Goal: Transaction & Acquisition: Purchase product/service

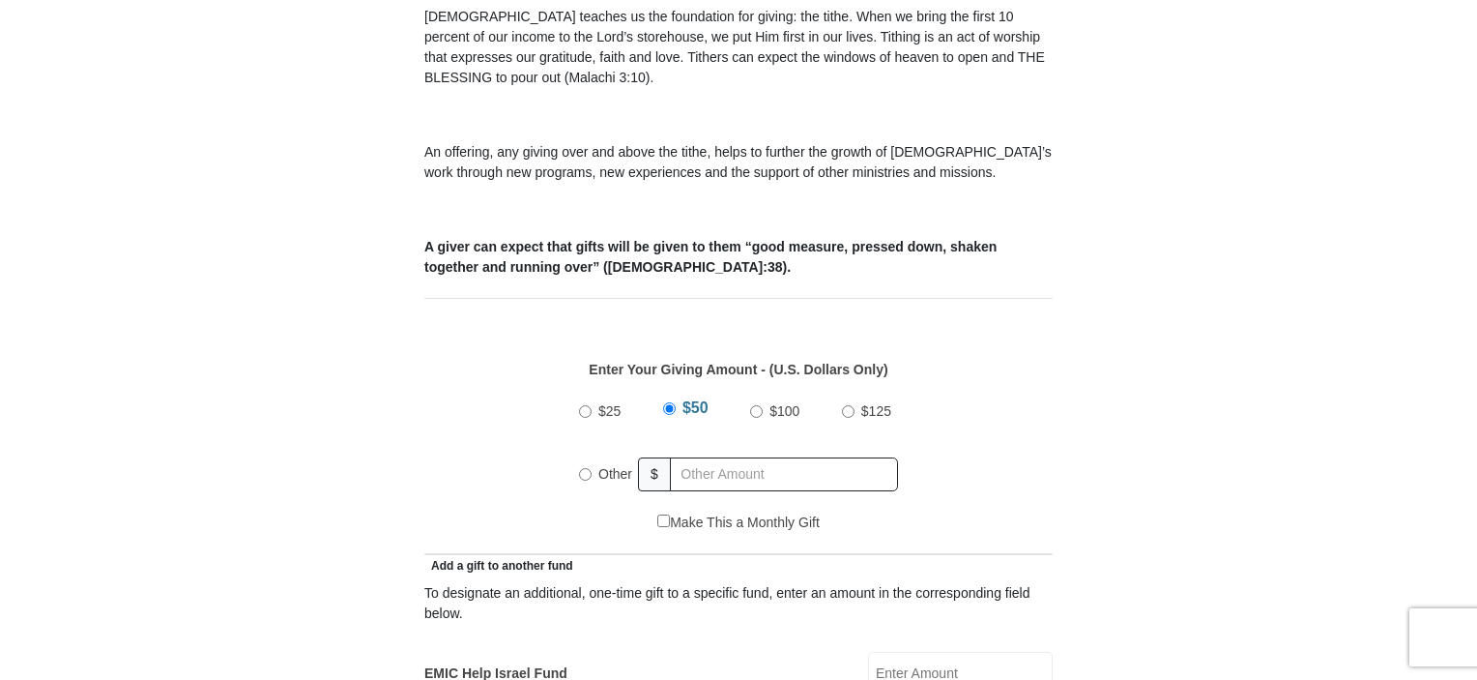
scroll to position [773, 0]
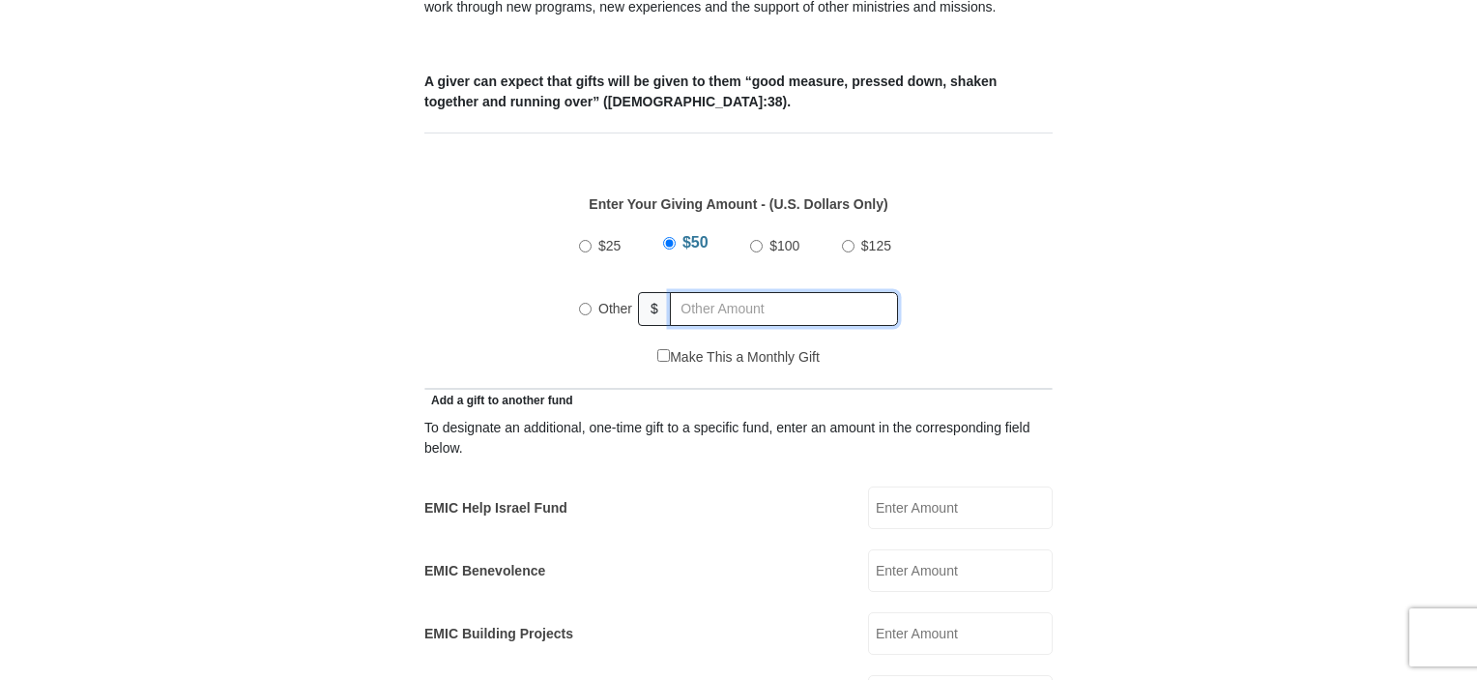
radio input "true"
click at [710, 292] on input "text" at bounding box center [787, 309] width 221 height 34
click at [773, 292] on input "1400" at bounding box center [787, 309] width 221 height 34
type input "1400.00"
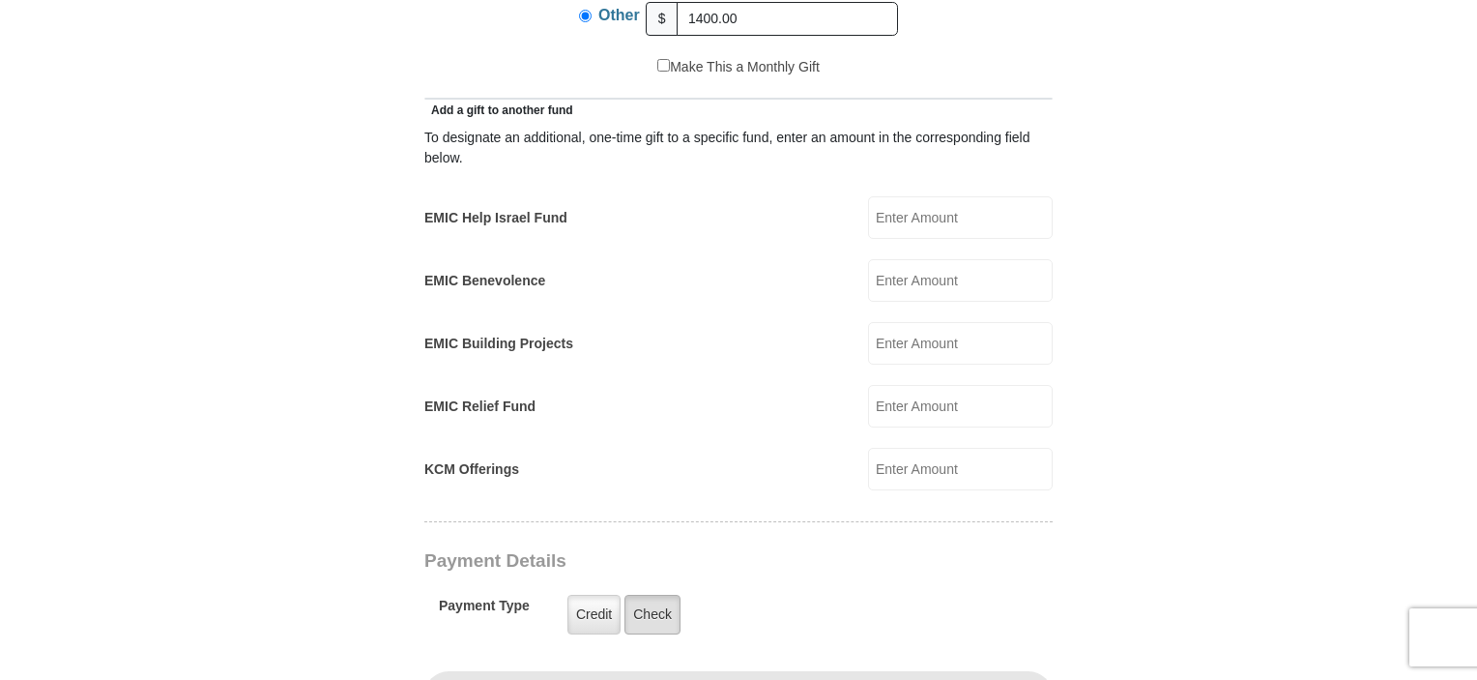
click at [653, 599] on label "Check" at bounding box center [652, 615] width 56 height 40
click at [0, 0] on input "Check" at bounding box center [0, 0] width 0 height 0
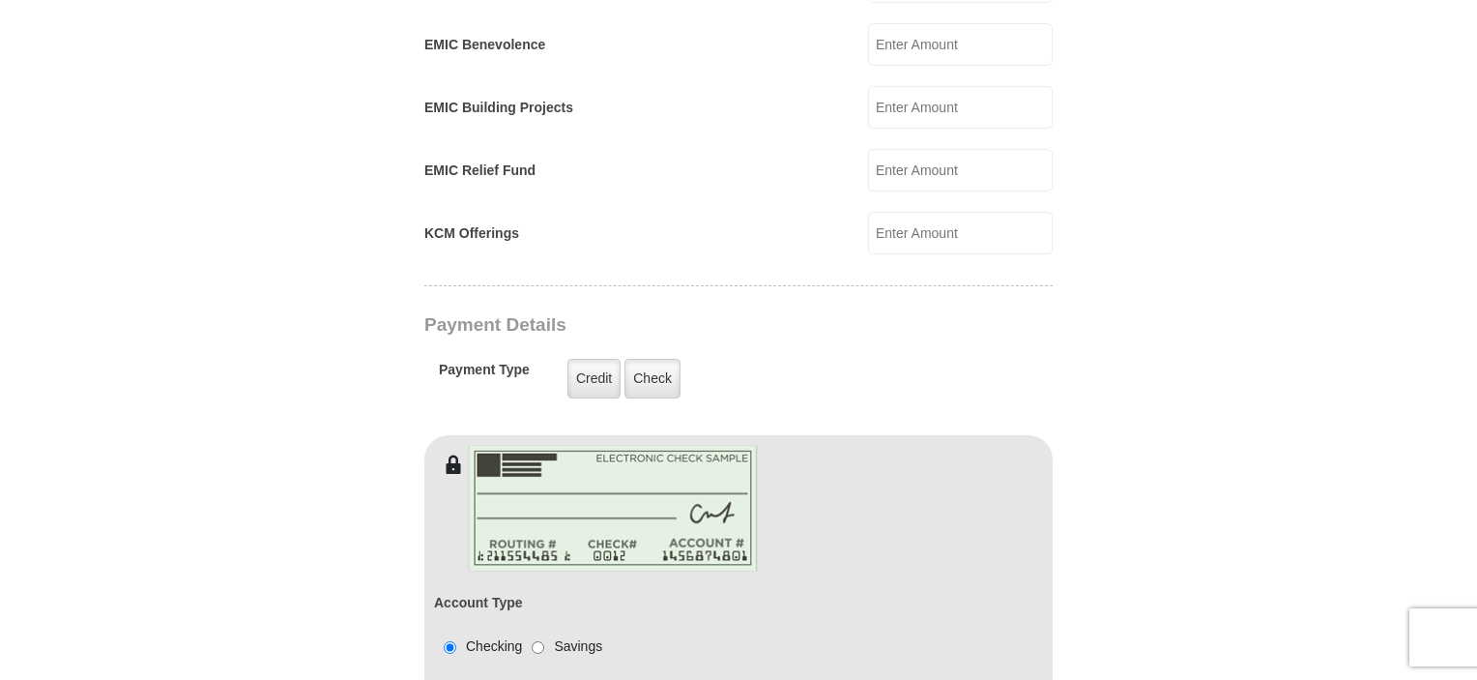
scroll to position [1450, 0]
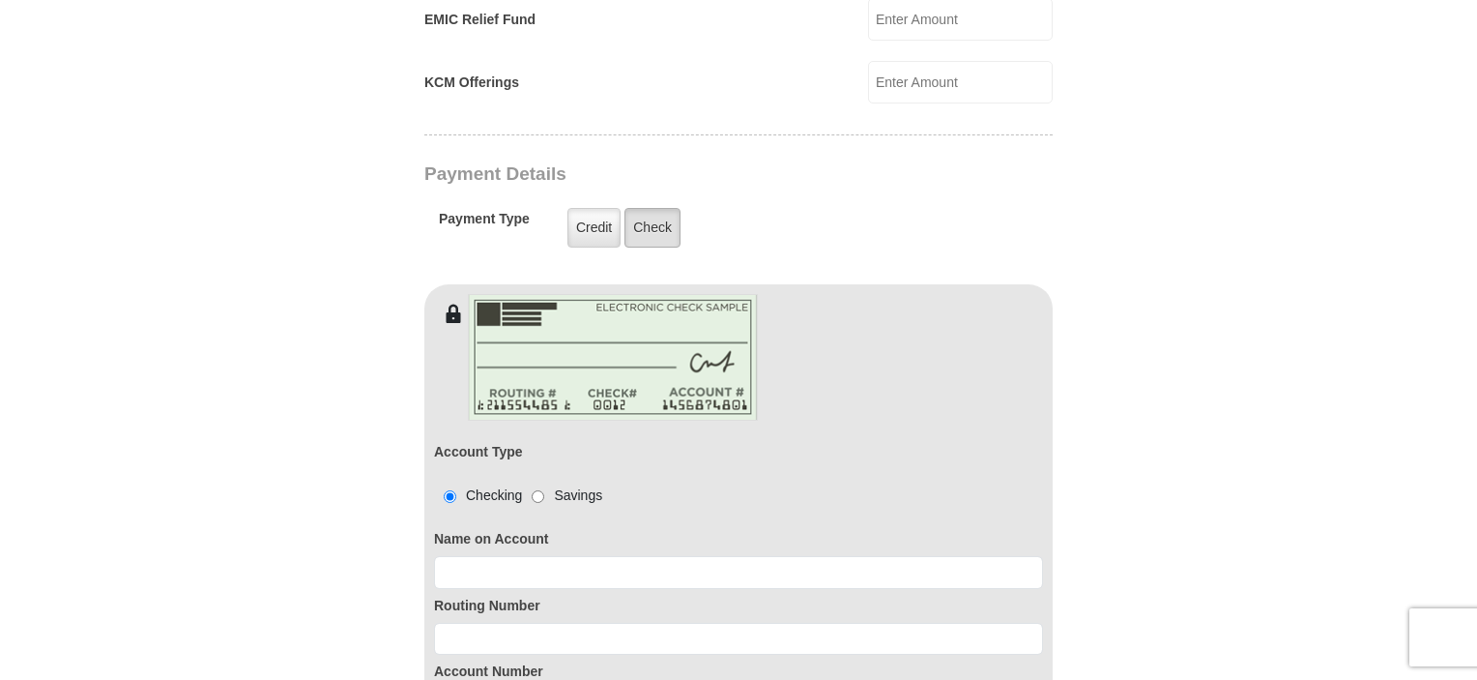
click at [661, 208] on label "Check" at bounding box center [652, 228] width 56 height 40
click at [0, 0] on input "Check" at bounding box center [0, 0] width 0 height 0
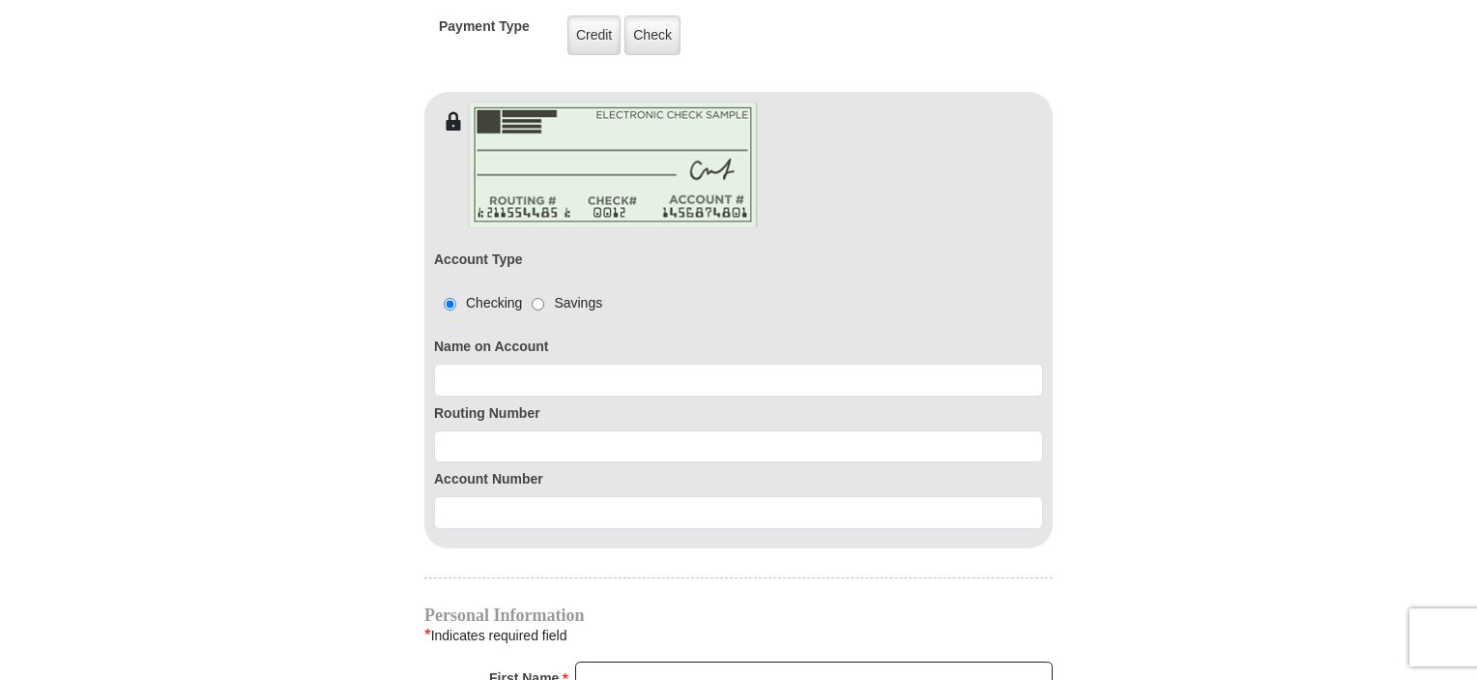
scroll to position [1643, 0]
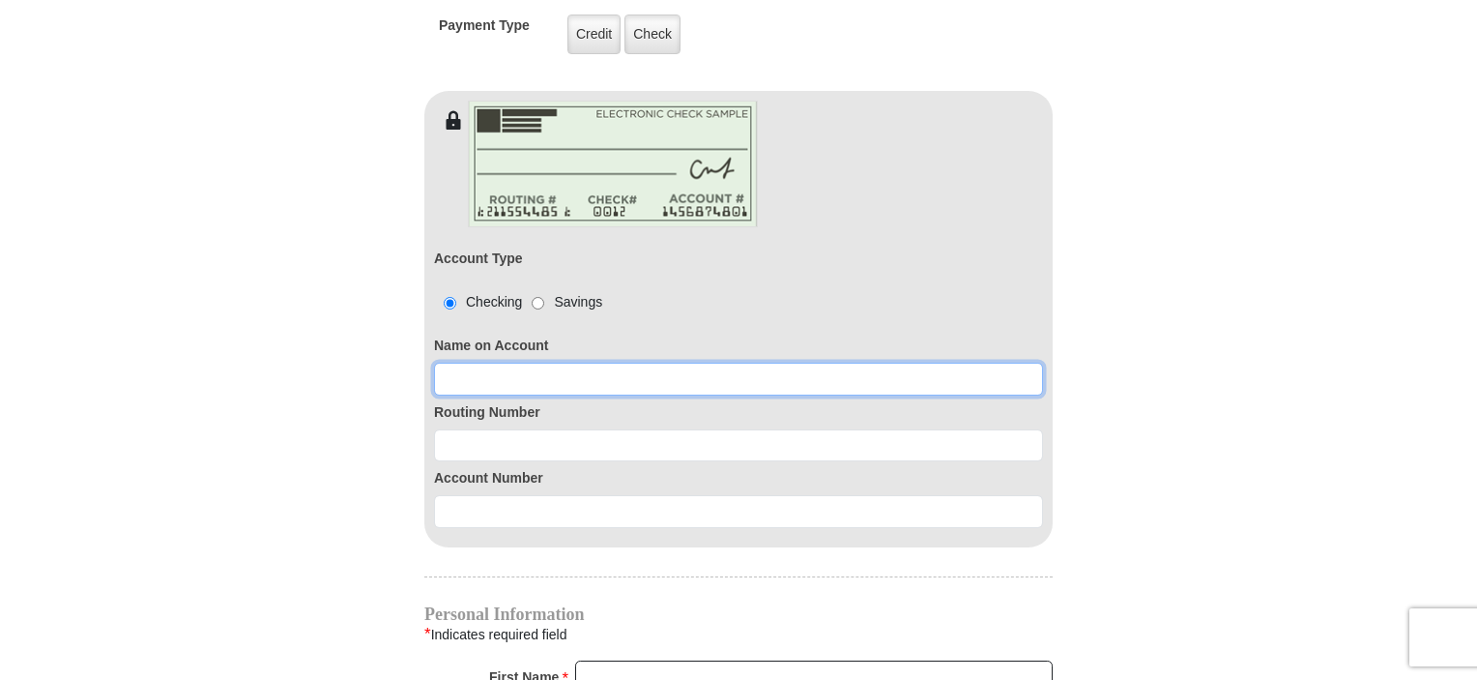
click at [542, 363] on input at bounding box center [738, 379] width 609 height 33
type input "Daniel W Staudacher"
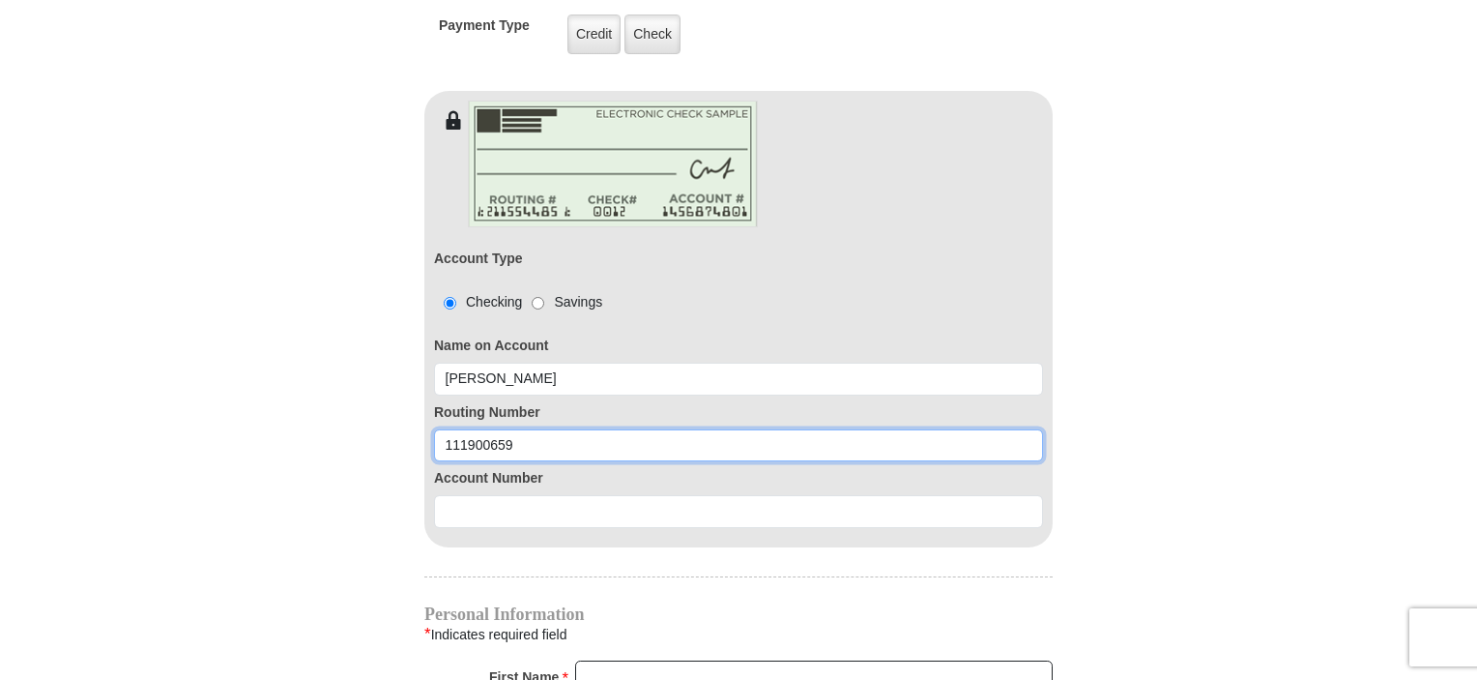
type input "111900659"
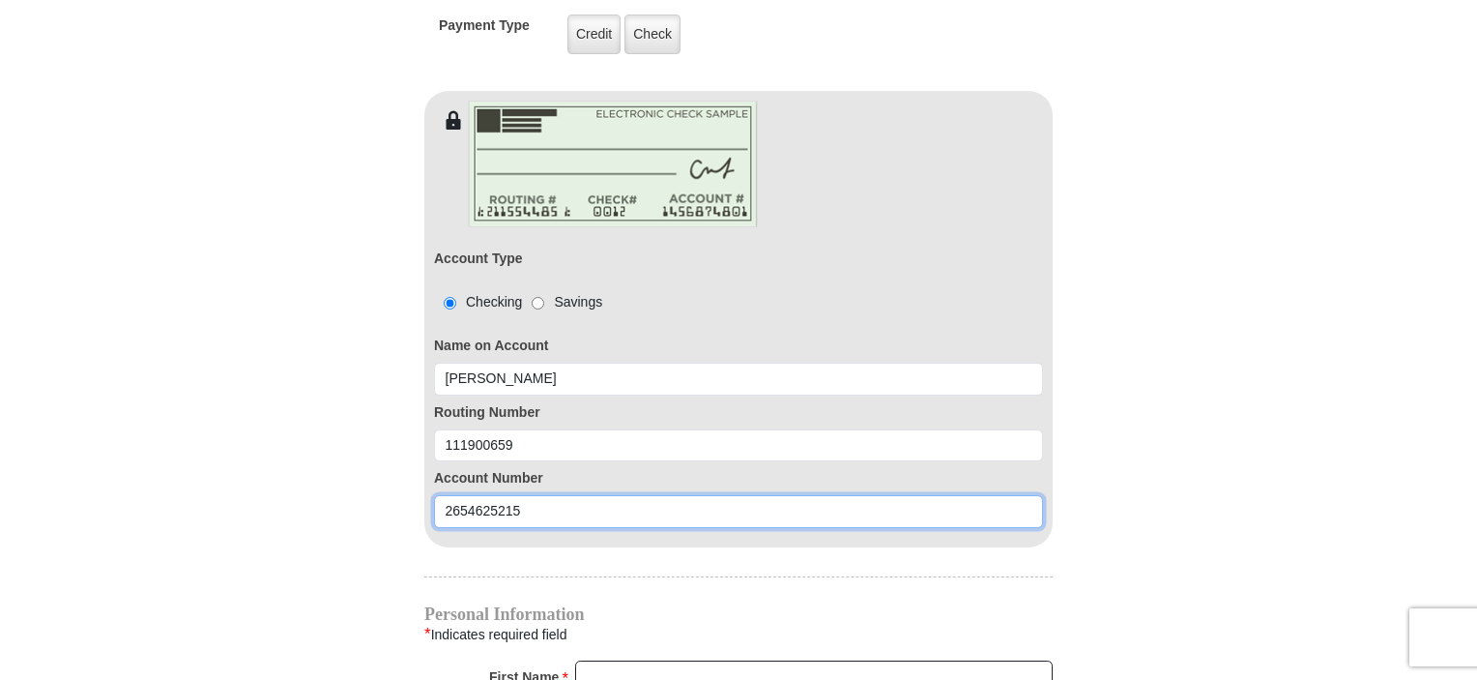
type input "2654625215"
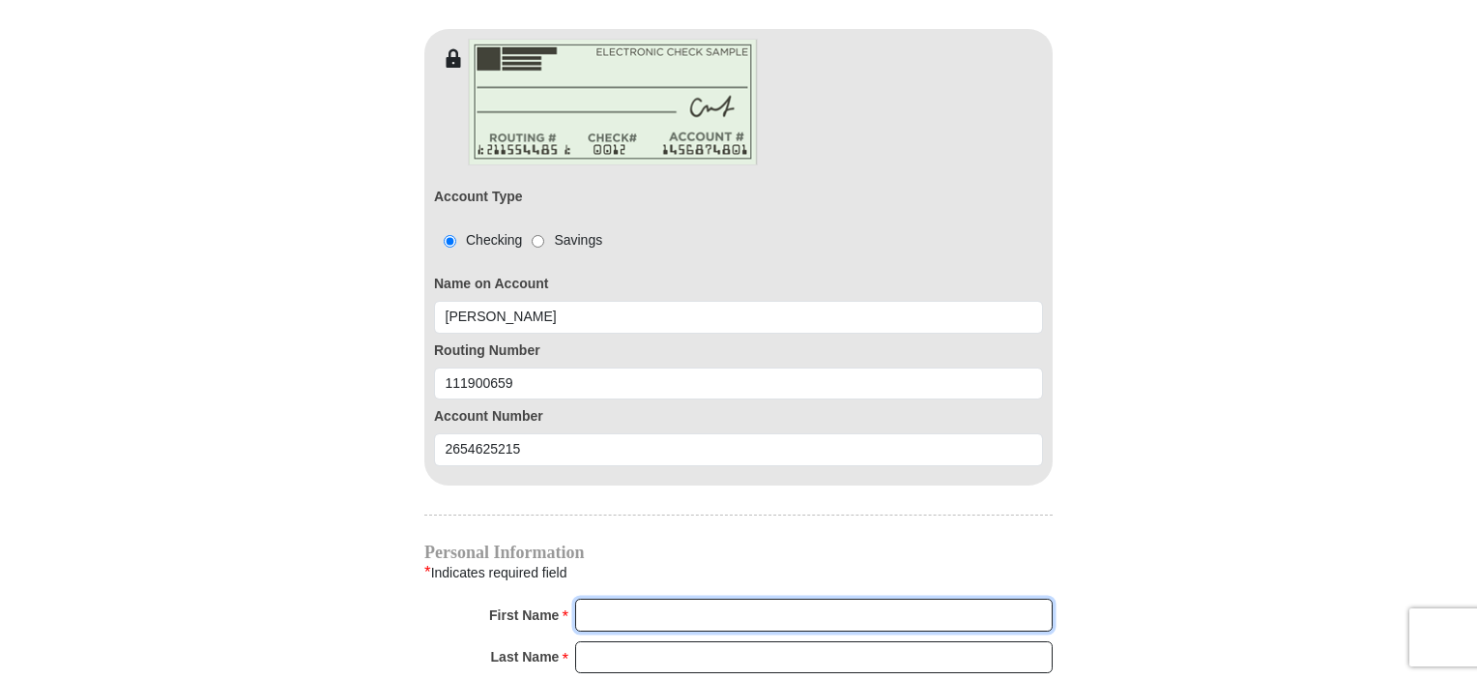
scroll to position [1740, 0]
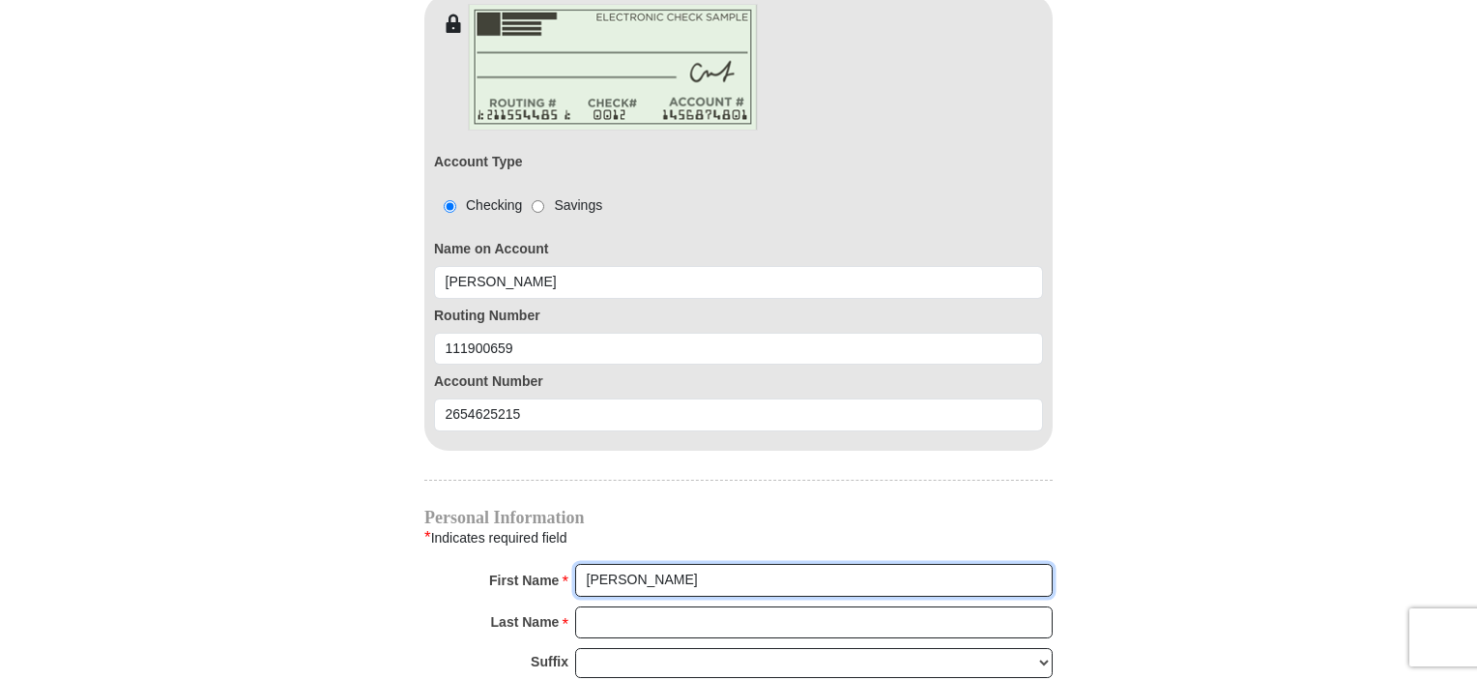
type input "Daniel"
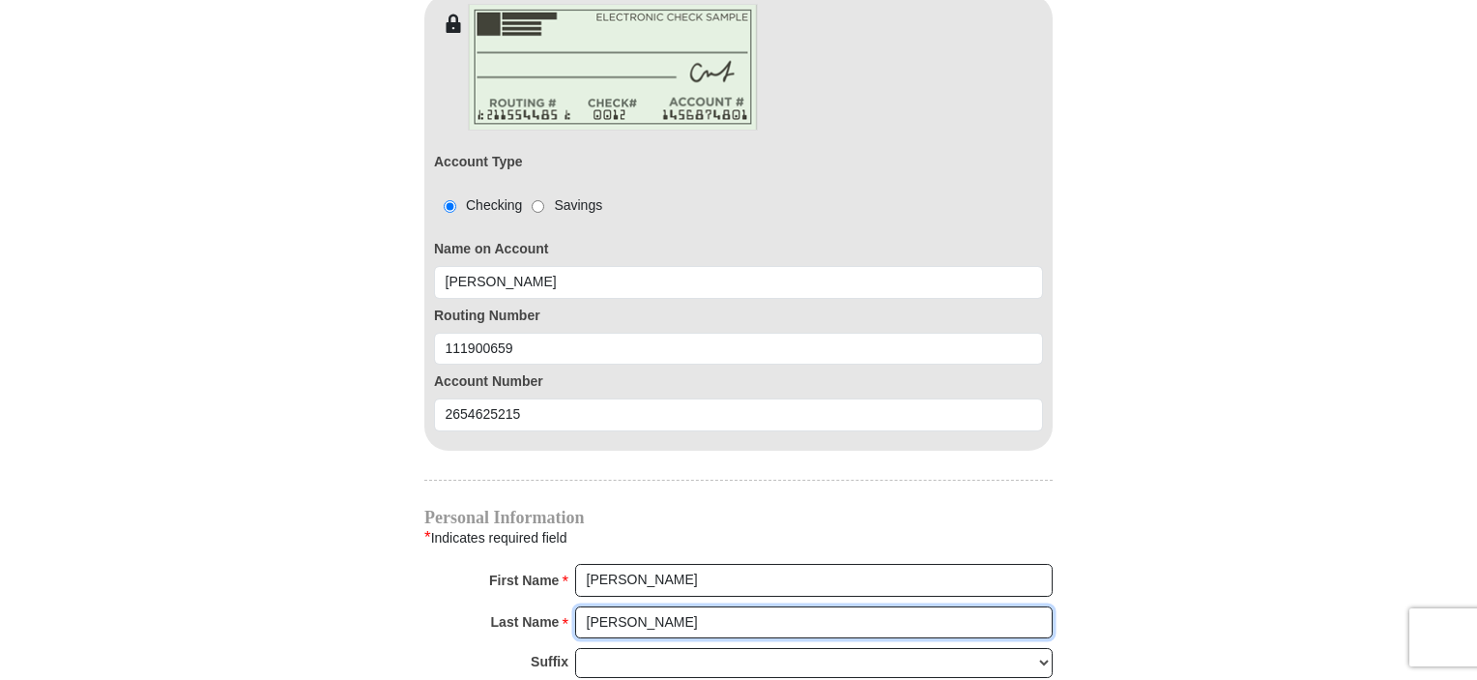
type input "Staudacher"
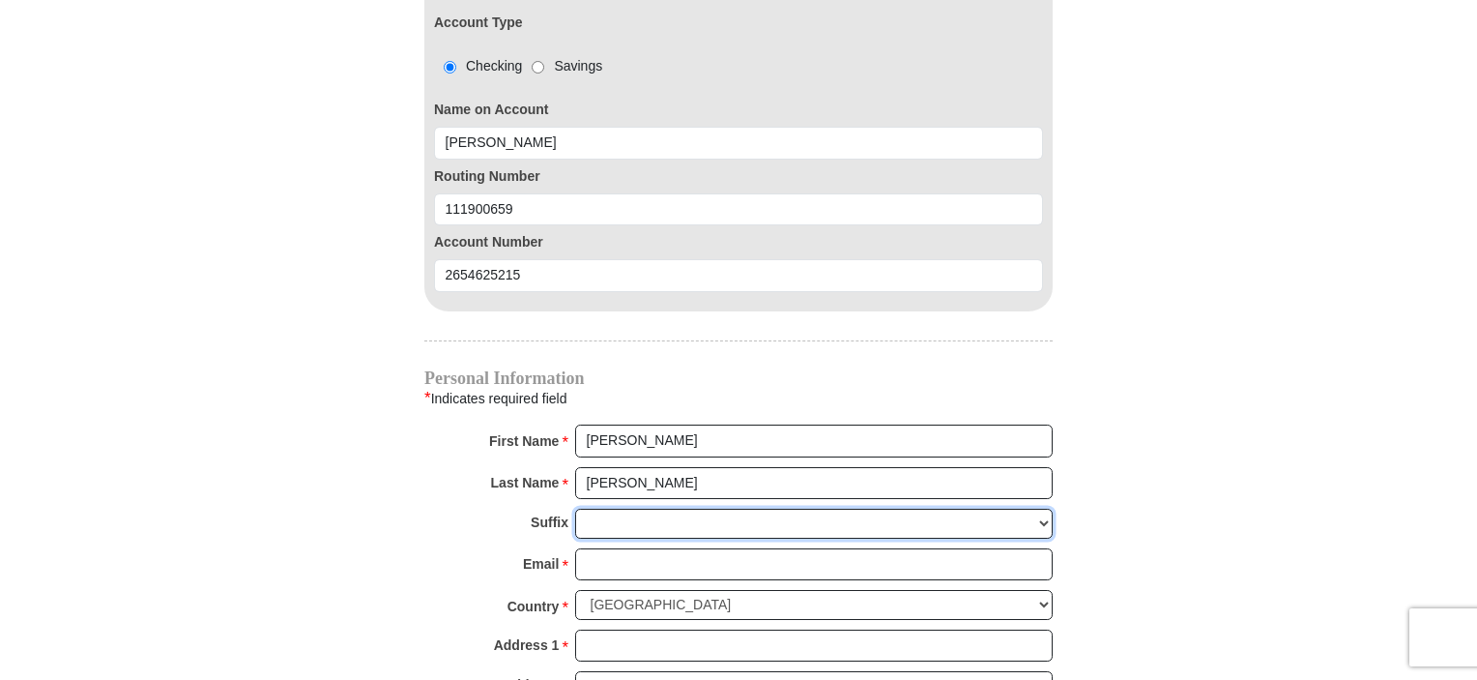
scroll to position [2127, 0]
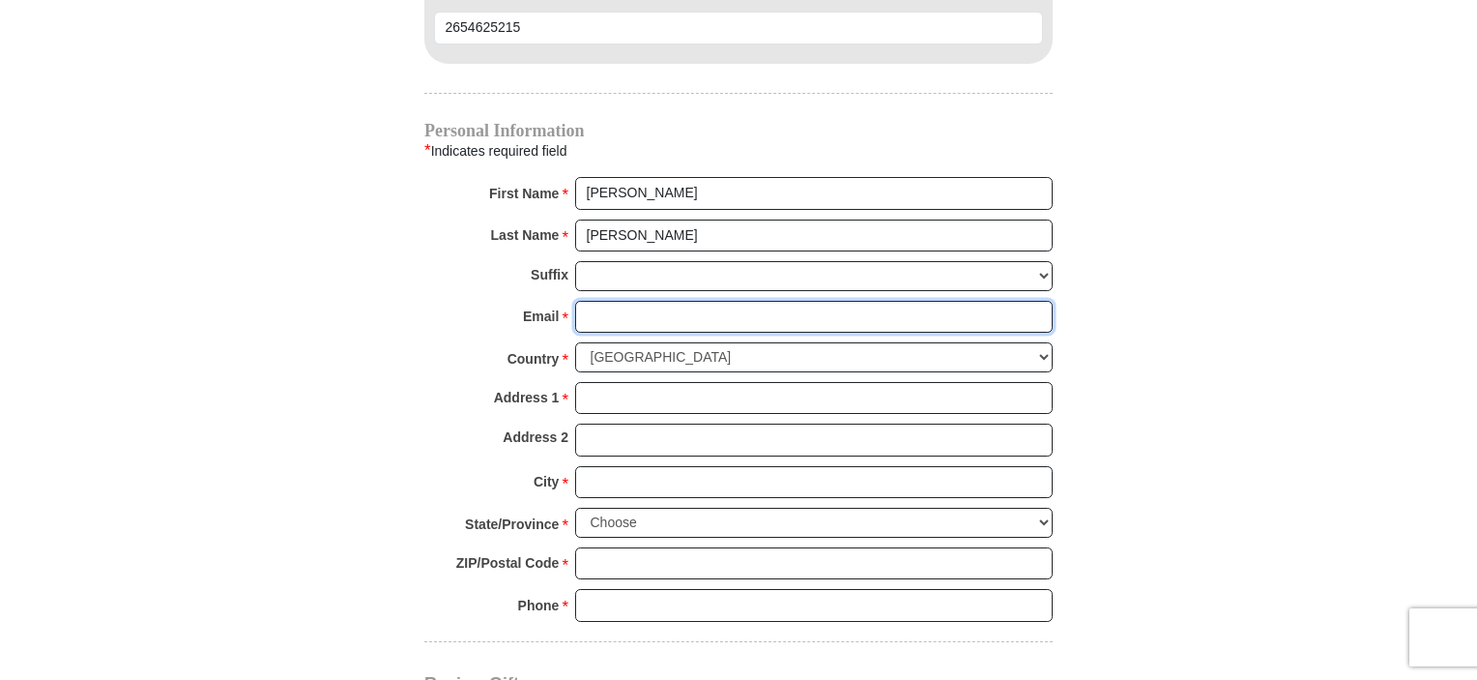
click at [608, 301] on input "Email *" at bounding box center [814, 317] width 478 height 33
type input "dstaudacher2outlook.com"
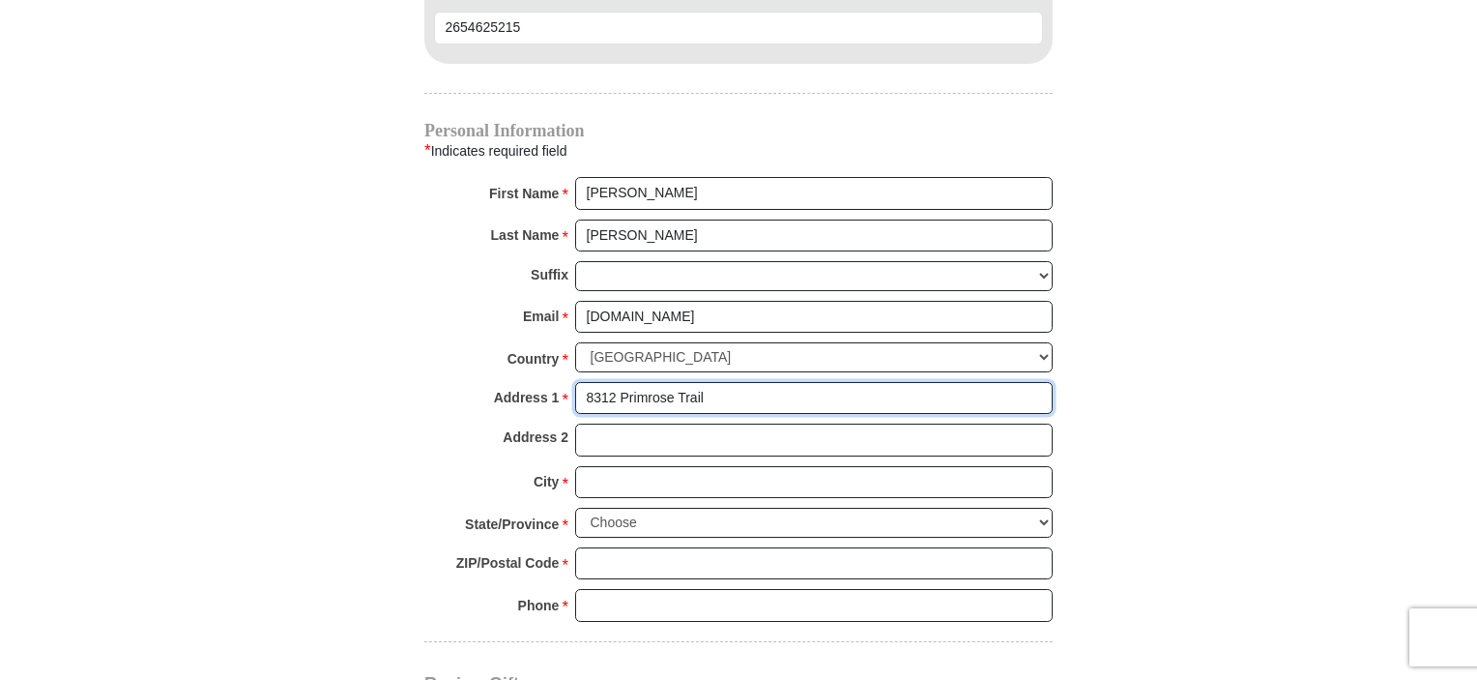
type input "8312 Primrose Trail"
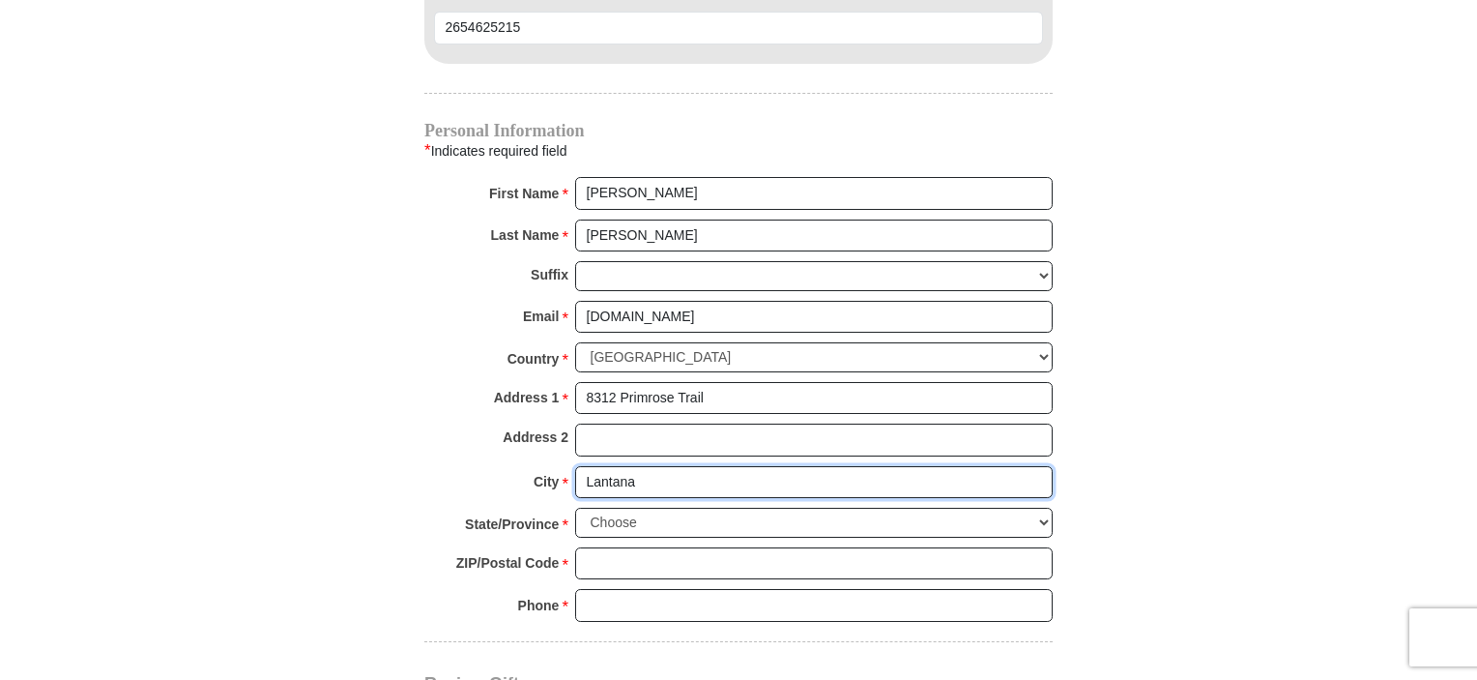
type input "Lantana"
select select "TX"
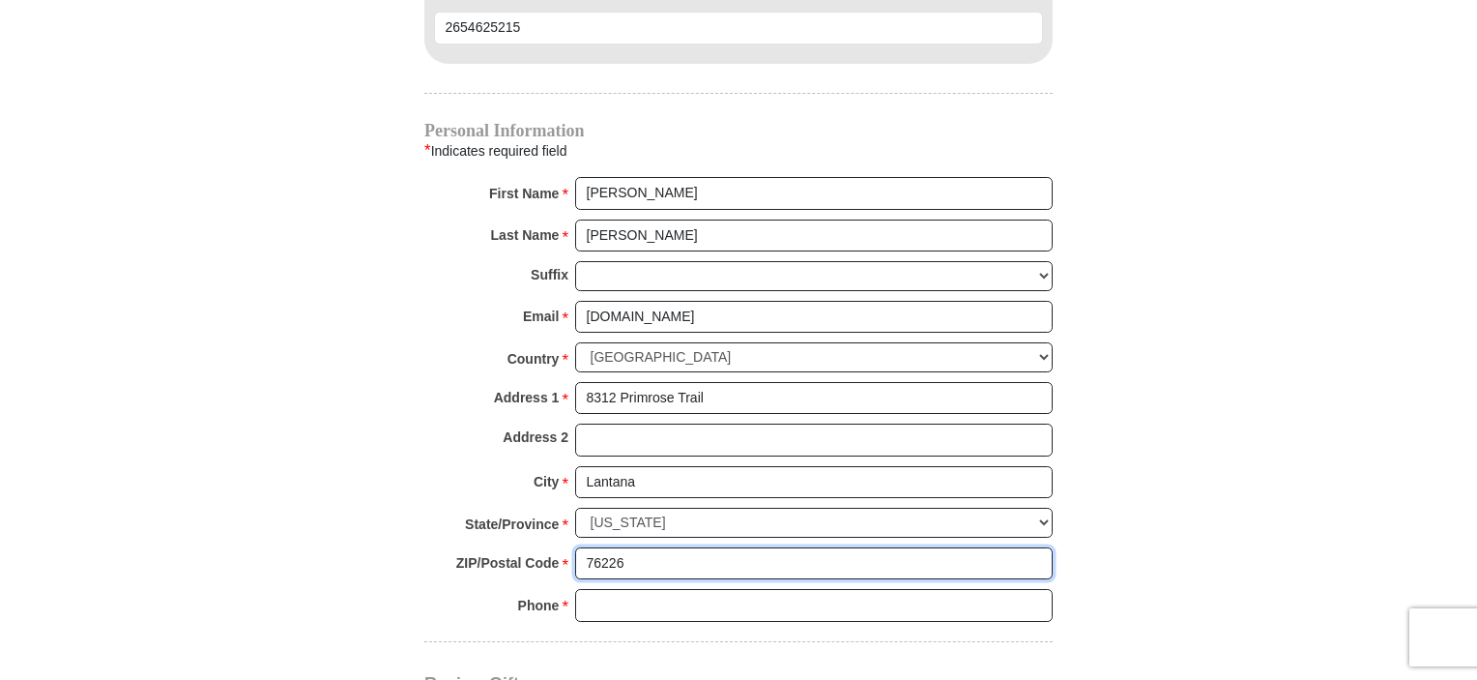
type input "76226"
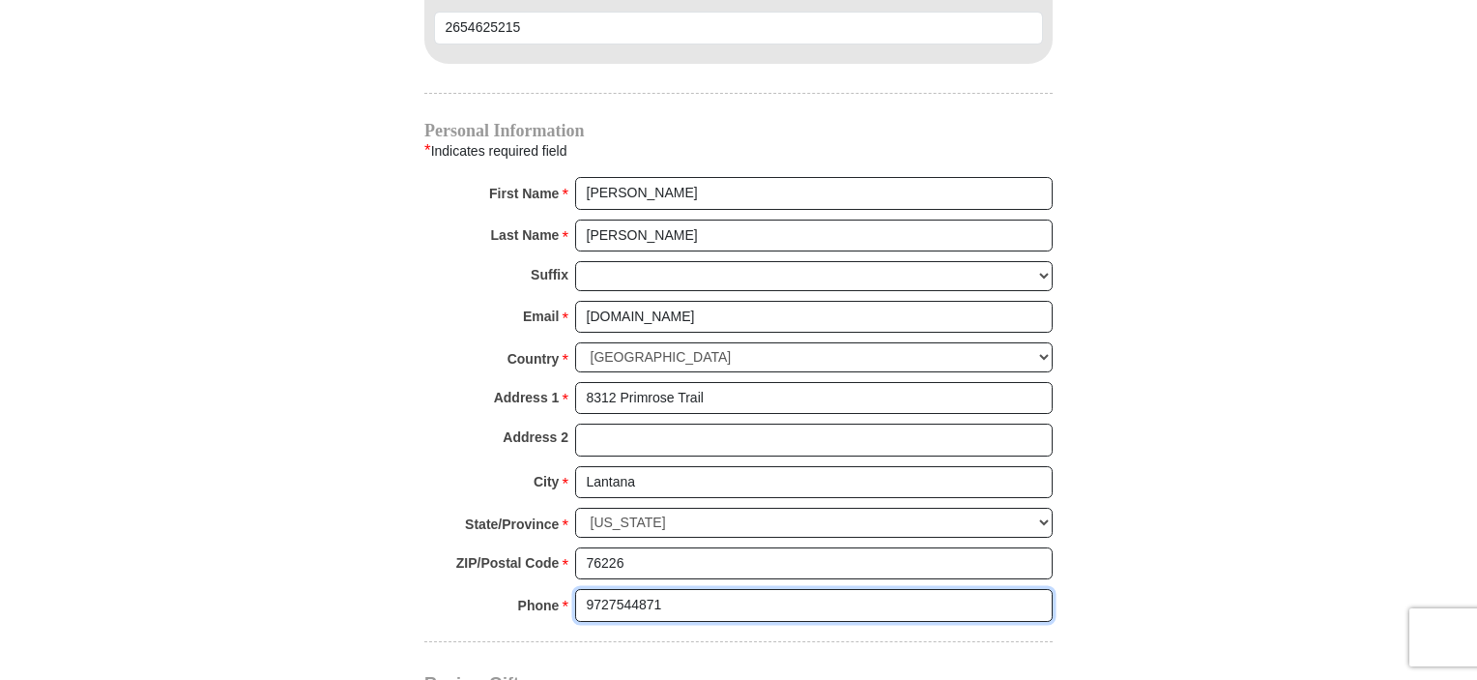
type input "9727544871"
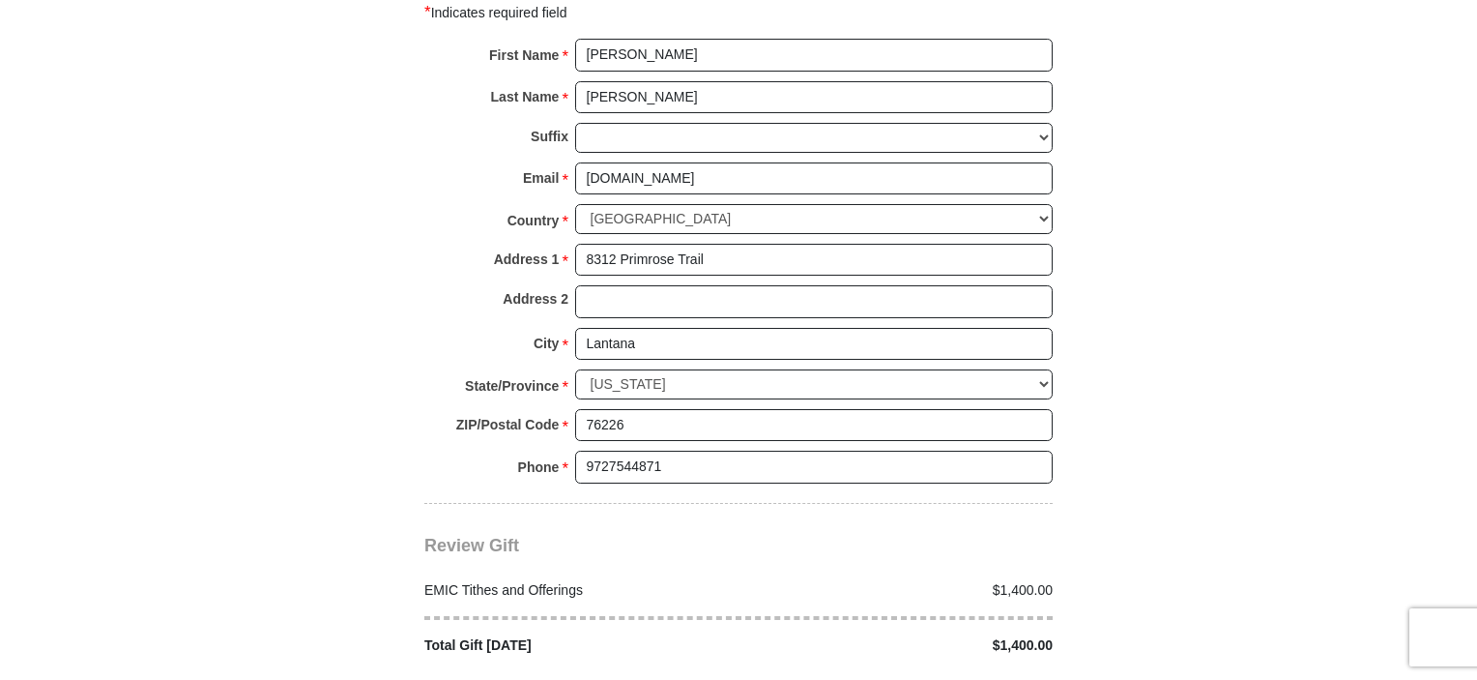
scroll to position [2153, 0]
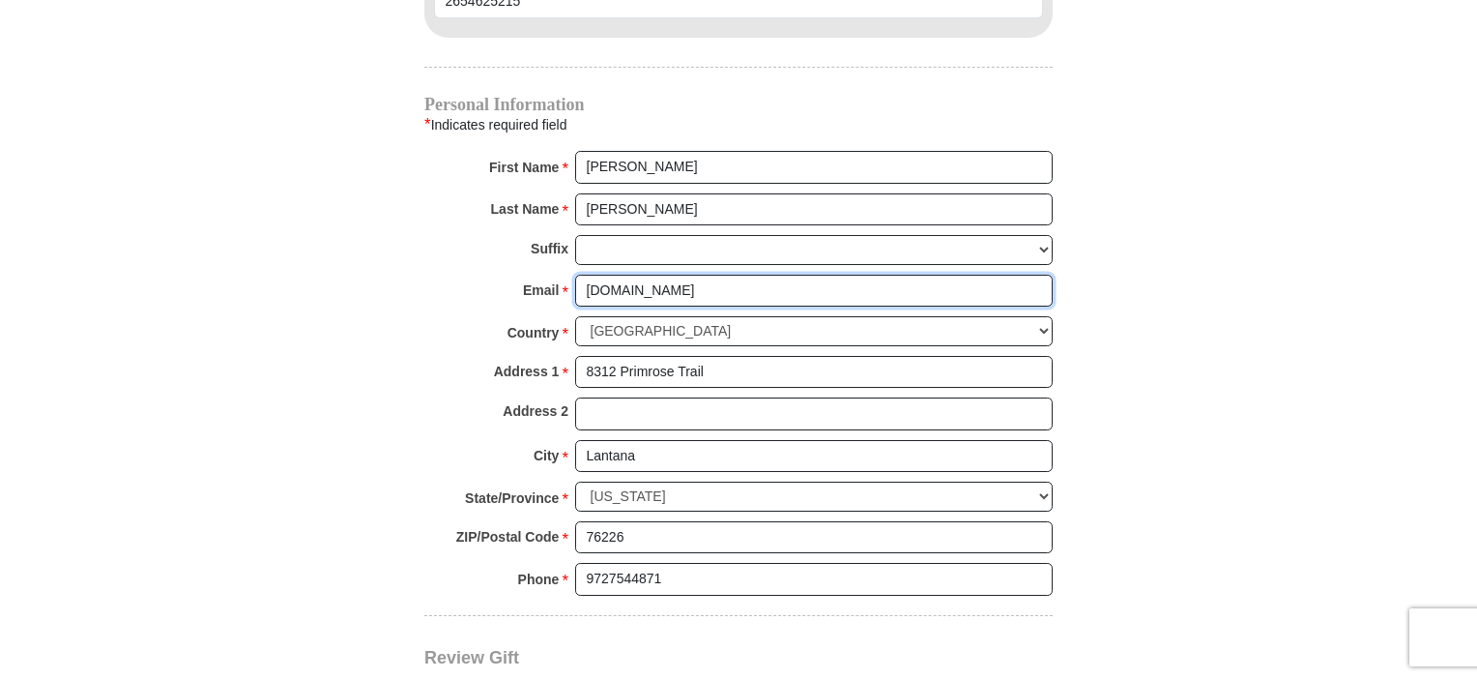
click at [669, 275] on input "dstaudacher2outlook.com" at bounding box center [814, 291] width 478 height 33
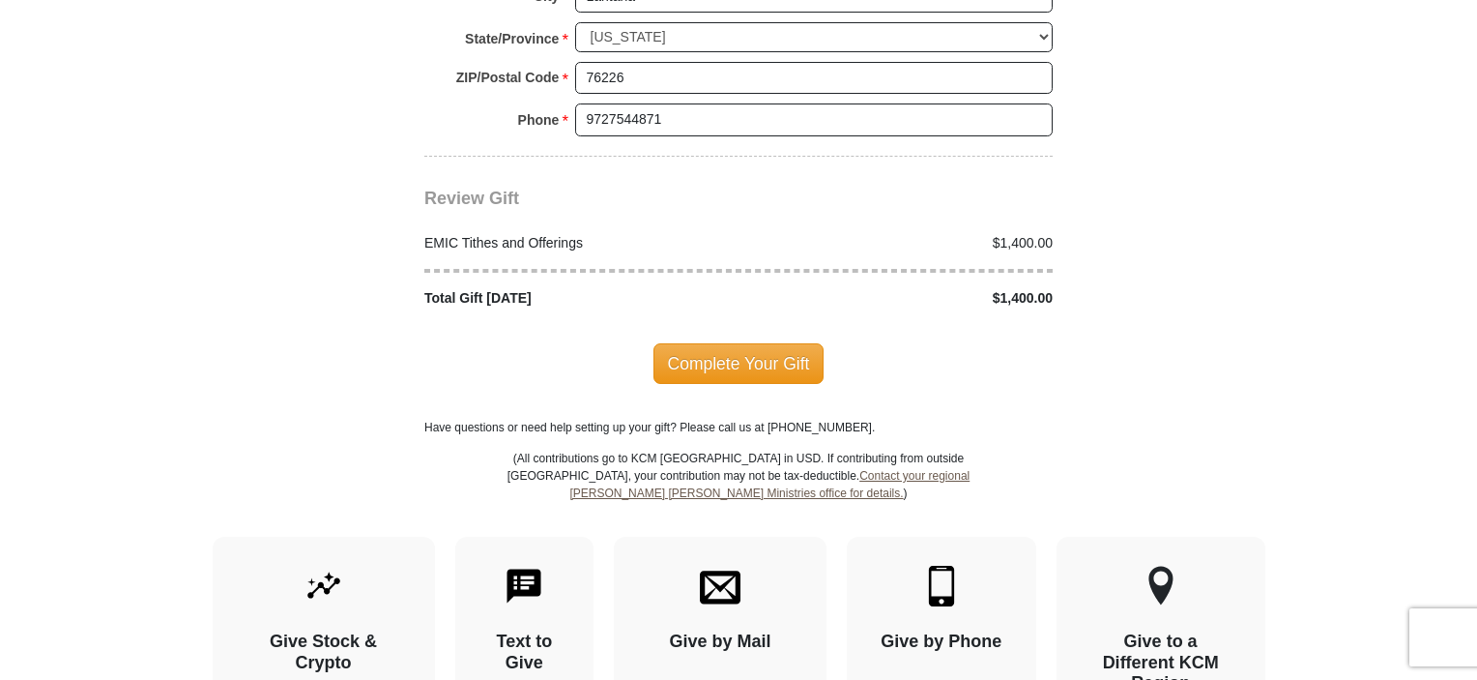
scroll to position [2733, 0]
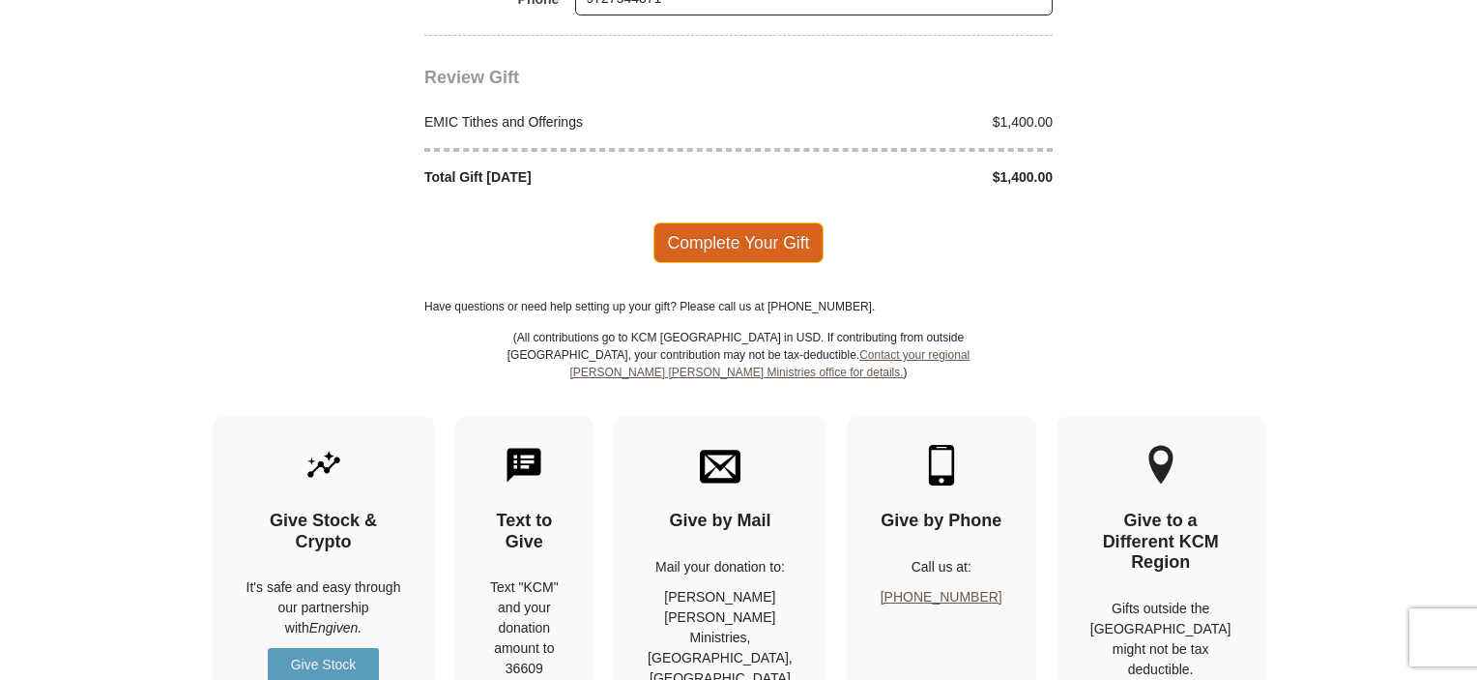
type input "dstaudacher@outlook.com"
click at [736, 222] on span "Complete Your Gift" at bounding box center [738, 242] width 171 height 41
